Goal: Find contact information

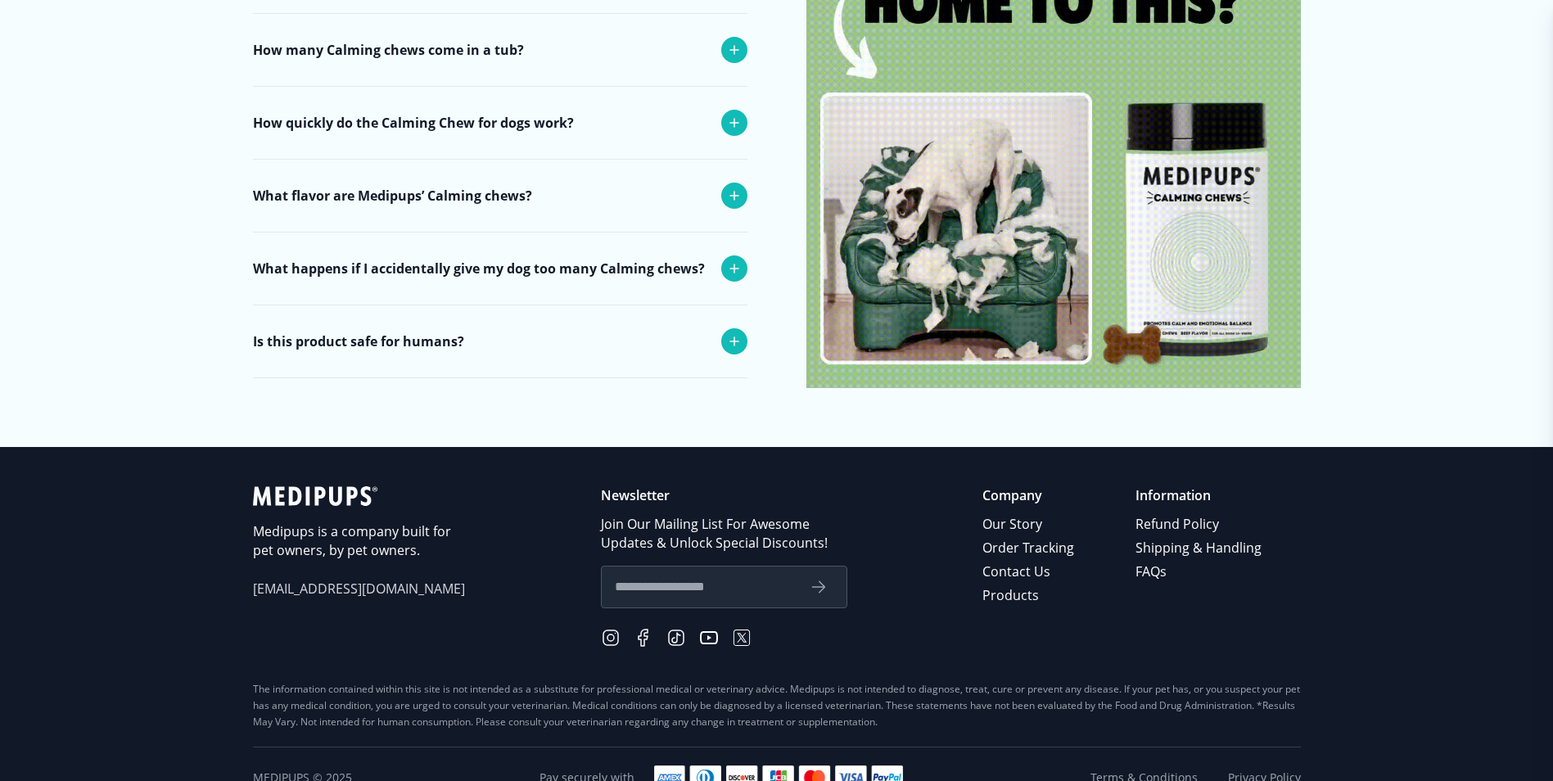
scroll to position [6701, 0]
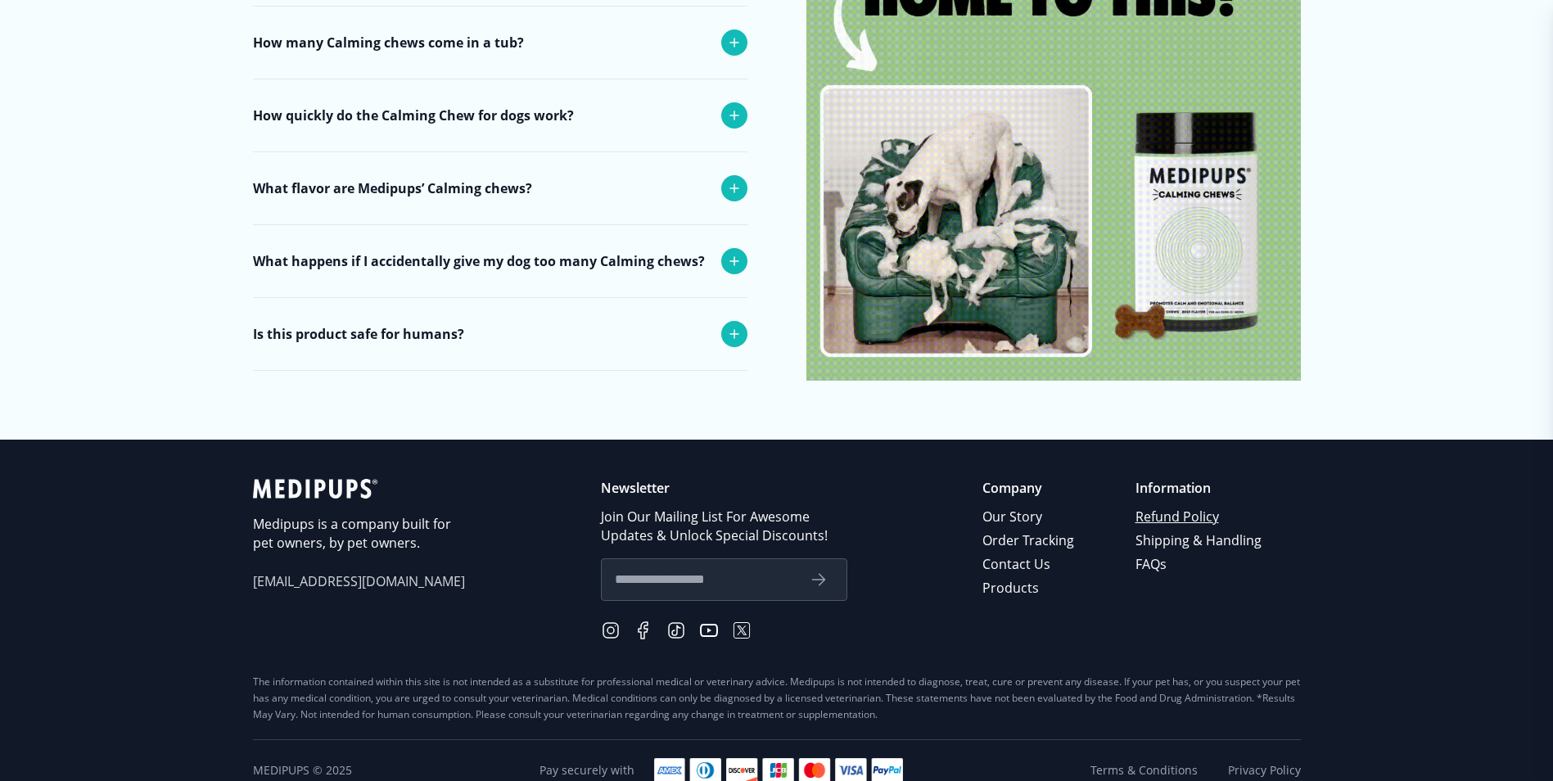
click at [1194, 505] on link "Refund Policy" at bounding box center [1199, 517] width 129 height 24
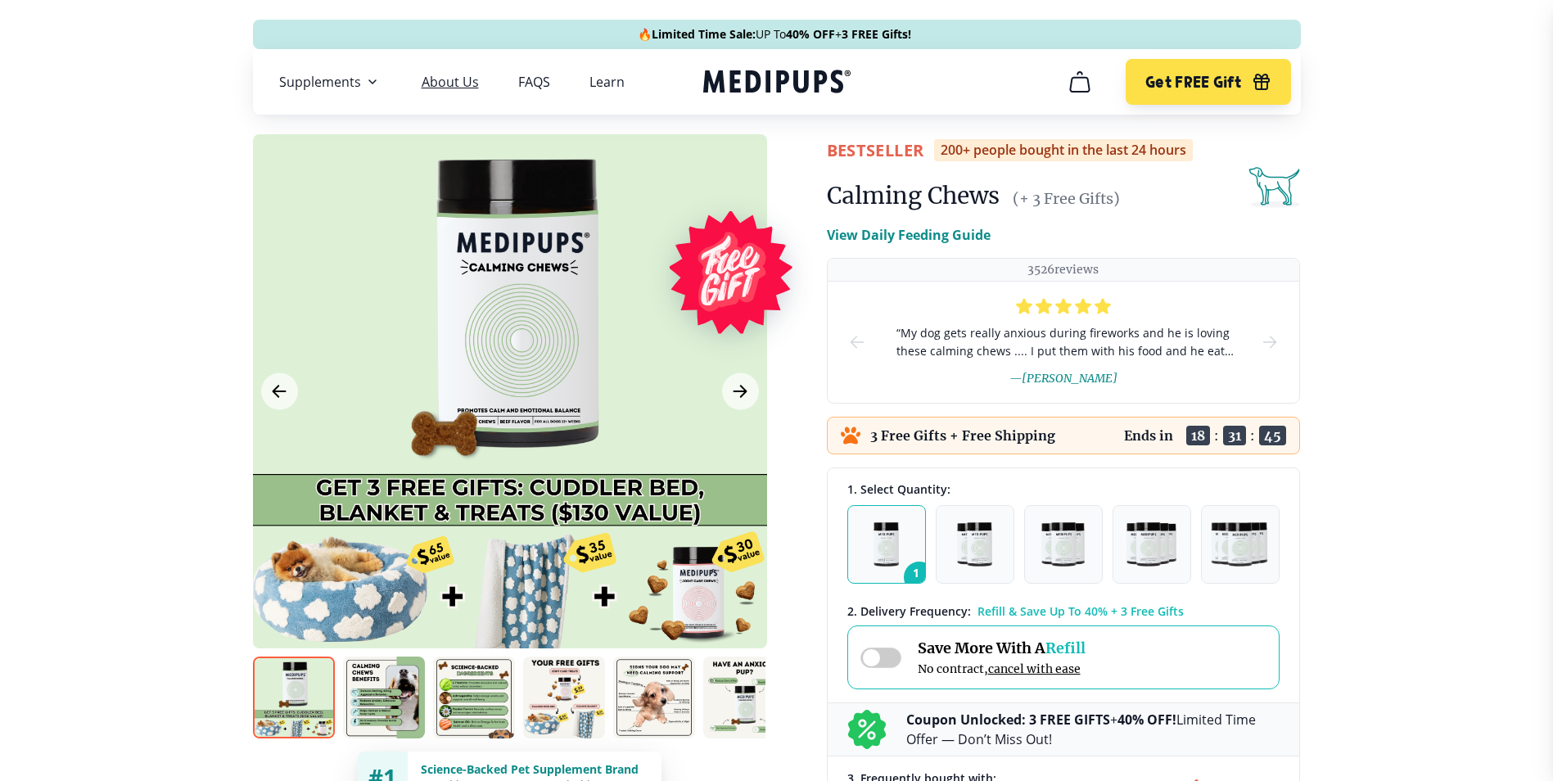
click at [449, 88] on link "About Us" at bounding box center [450, 82] width 57 height 16
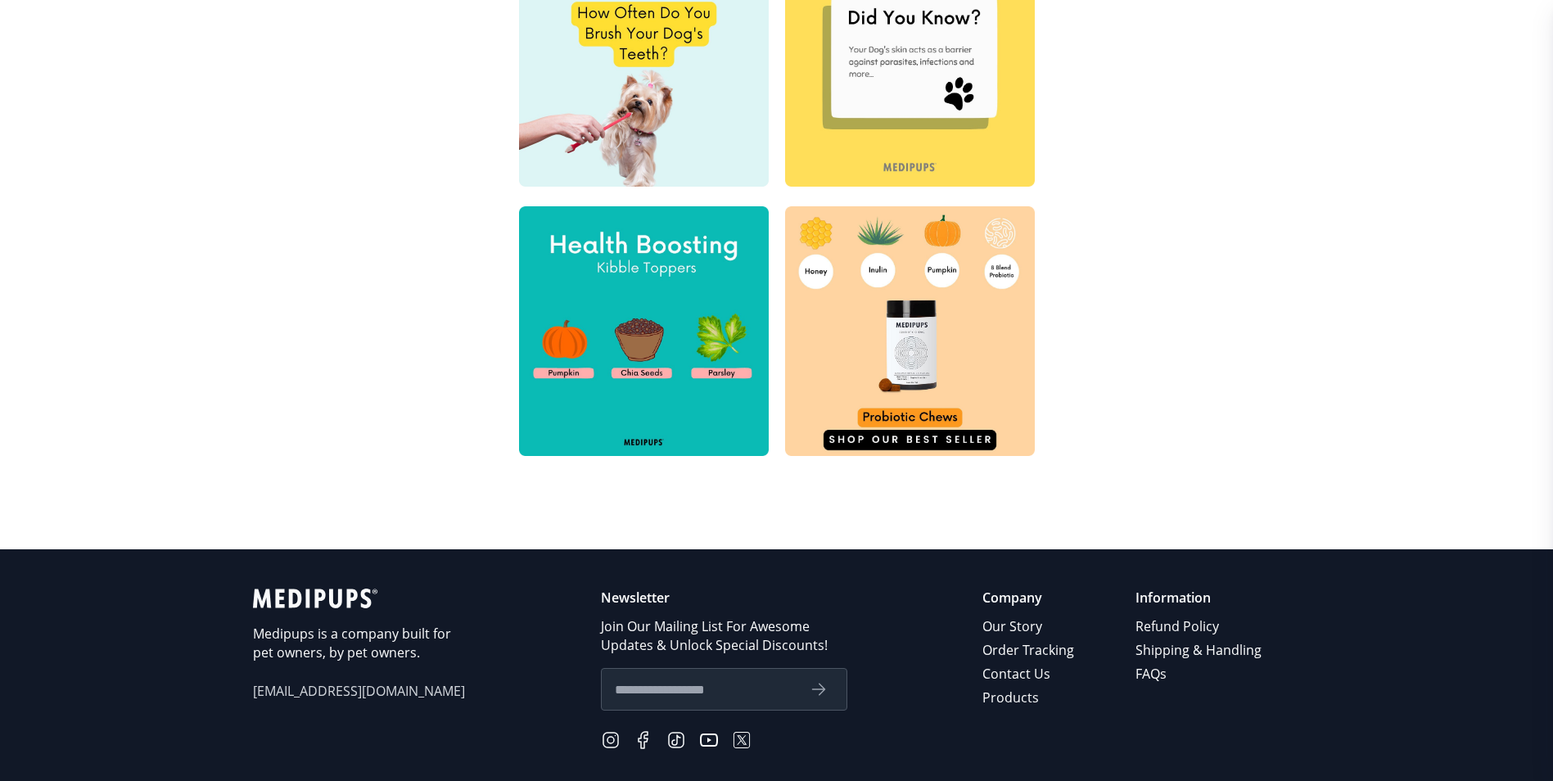
scroll to position [655, 0]
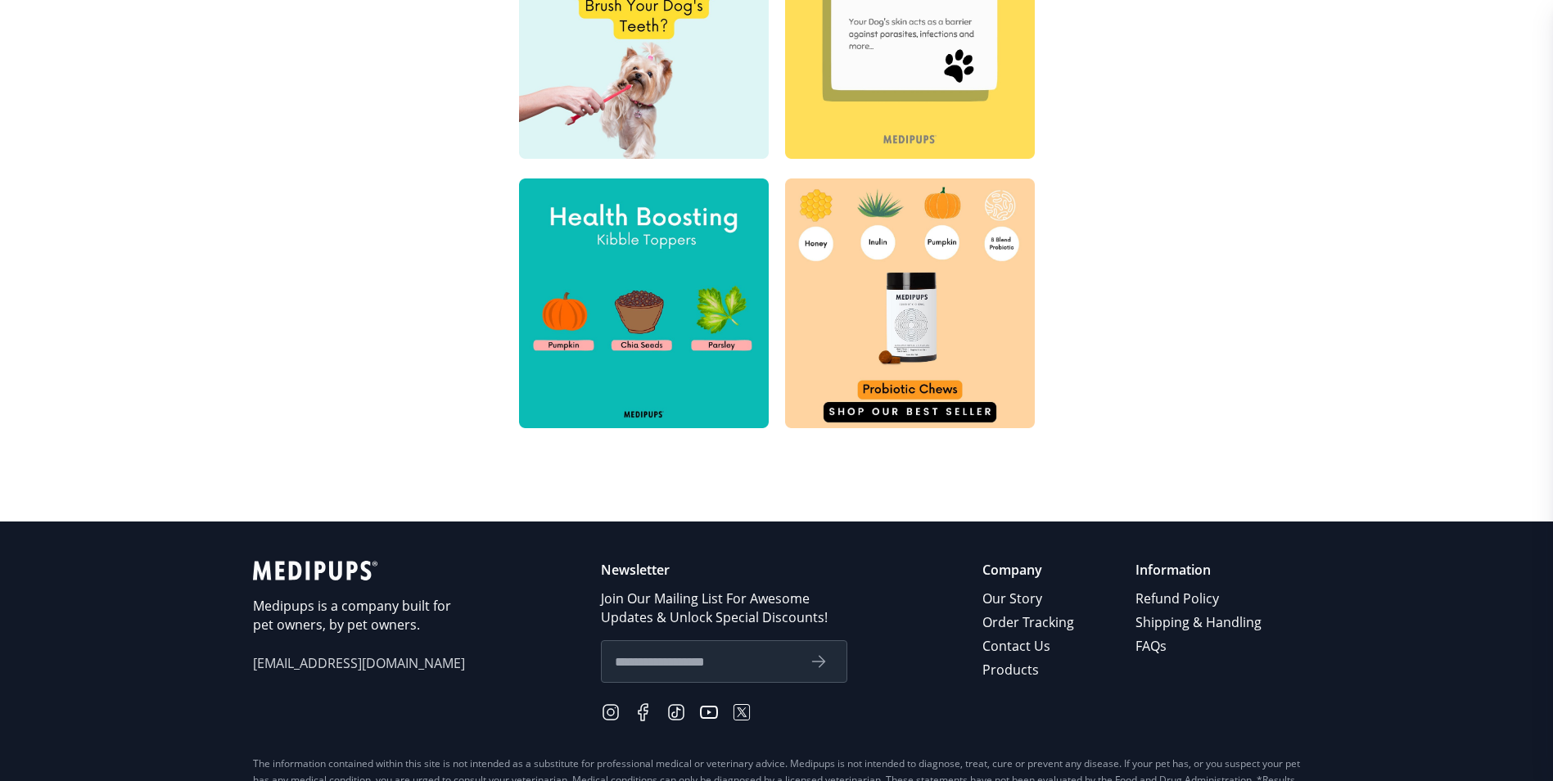
click at [314, 657] on span "[EMAIL_ADDRESS][DOMAIN_NAME]" at bounding box center [359, 663] width 213 height 19
click at [1004, 644] on link "Contact Us" at bounding box center [1029, 646] width 94 height 24
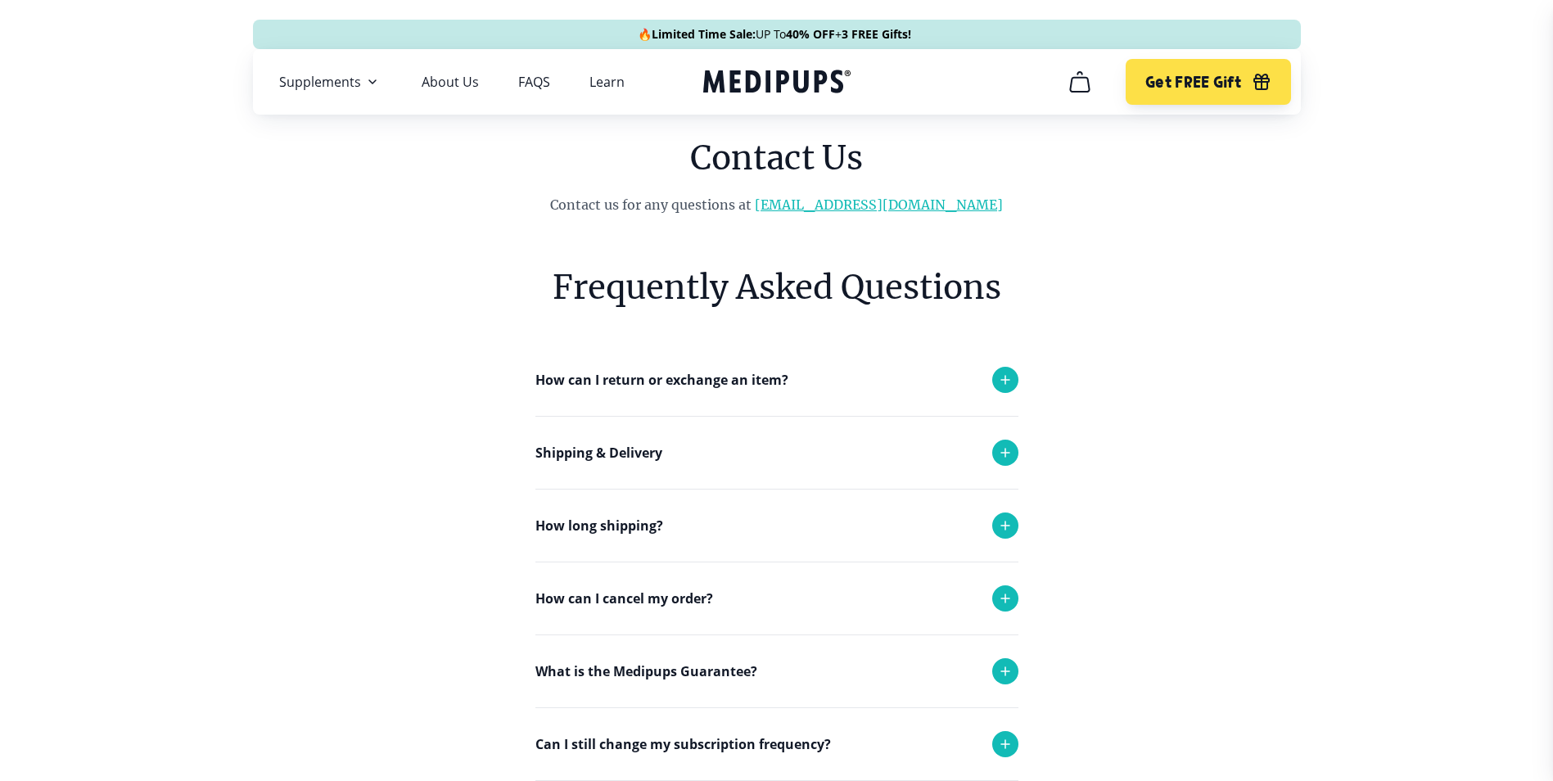
click at [901, 205] on link "[EMAIL_ADDRESS][DOMAIN_NAME]" at bounding box center [879, 204] width 248 height 16
click at [878, 205] on link "[EMAIL_ADDRESS][DOMAIN_NAME]" at bounding box center [879, 204] width 248 height 16
click at [859, 205] on link "[EMAIL_ADDRESS][DOMAIN_NAME]" at bounding box center [879, 204] width 248 height 16
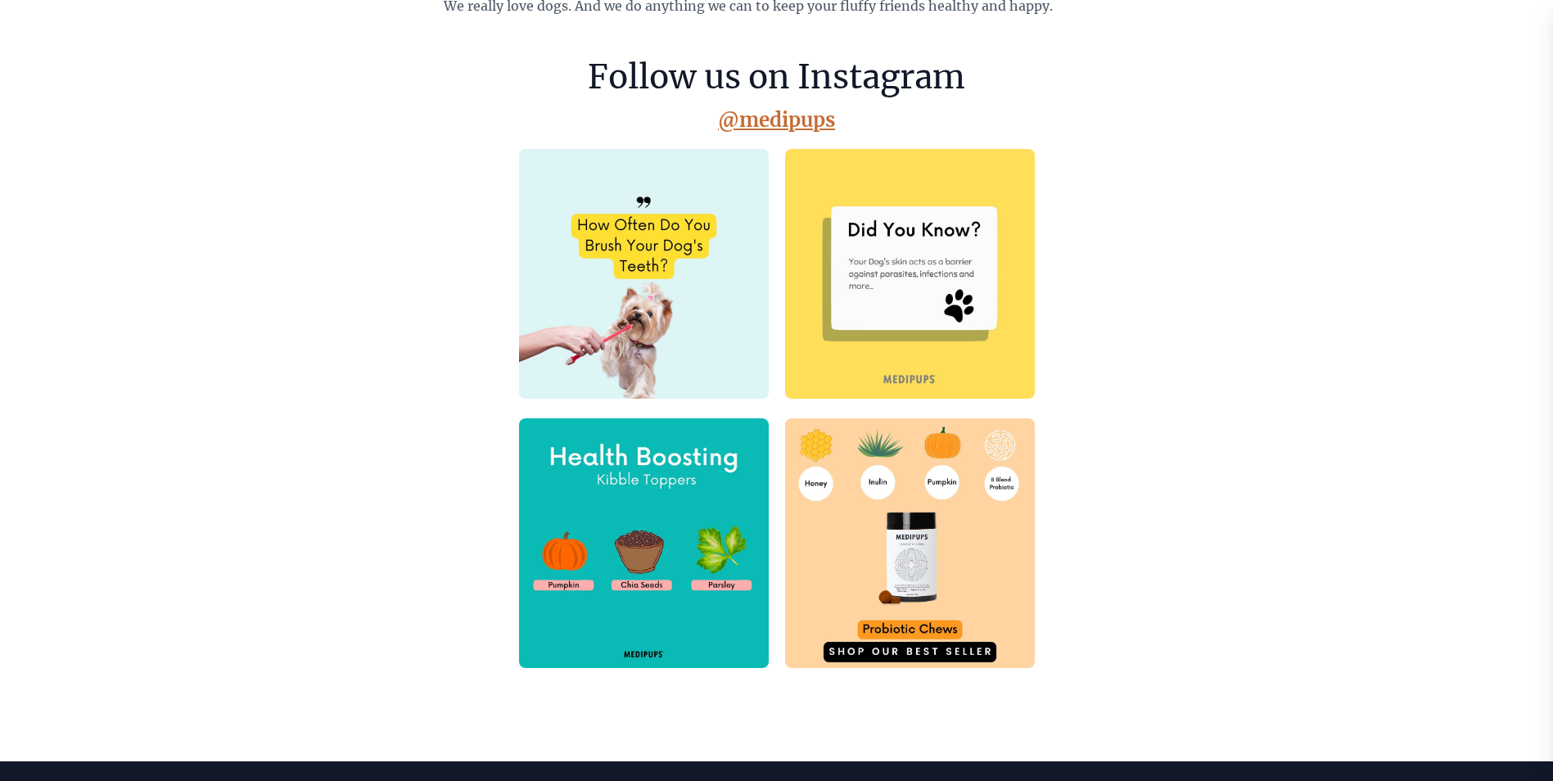
scroll to position [265, 0]
